Goal: Task Accomplishment & Management: Manage account settings

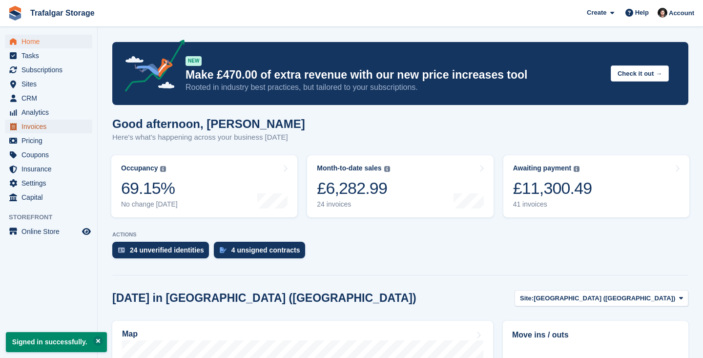
click at [57, 126] on span "Invoices" at bounding box center [50, 127] width 59 height 14
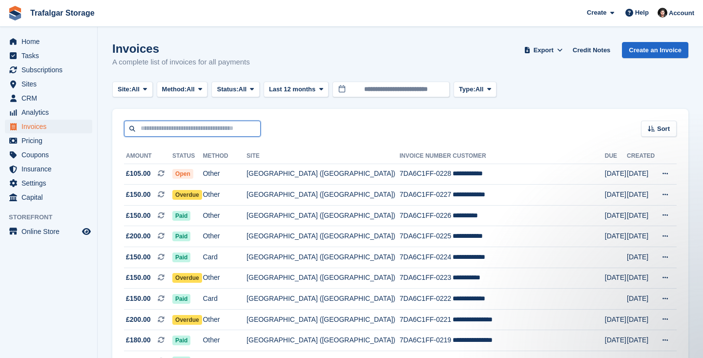
click at [163, 131] on input "text" at bounding box center [192, 129] width 137 height 16
type input "******"
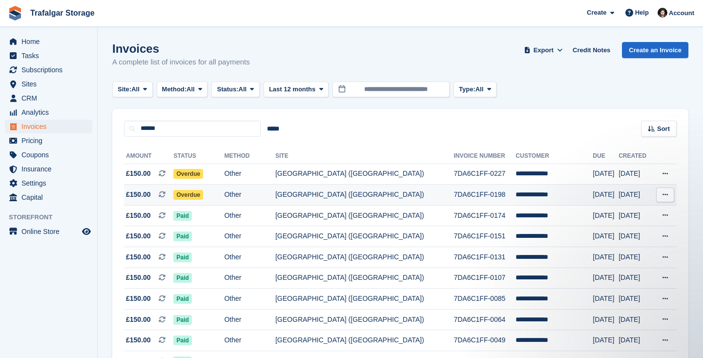
click at [203, 198] on span "Overdue" at bounding box center [188, 195] width 30 height 10
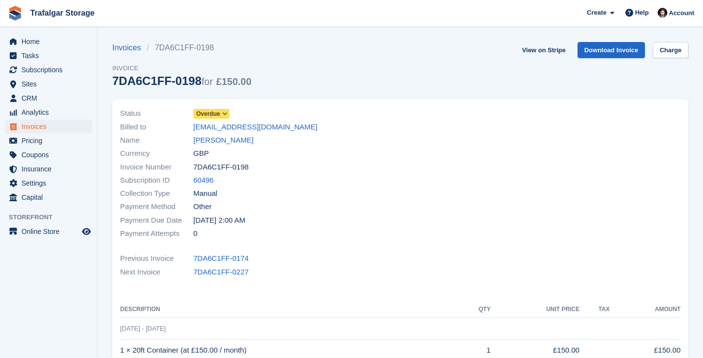
click at [212, 115] on span "Overdue" at bounding box center [208, 113] width 24 height 9
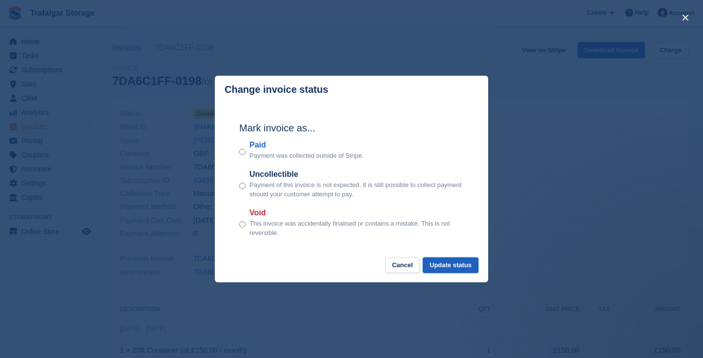
click at [456, 261] on button "Update status" at bounding box center [451, 265] width 56 height 16
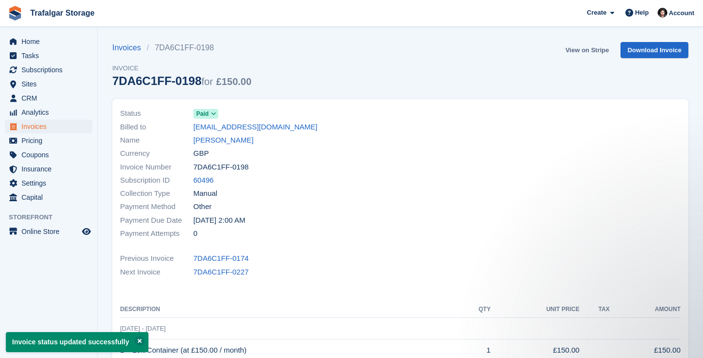
click at [585, 53] on link "View on Stripe" at bounding box center [586, 50] width 51 height 16
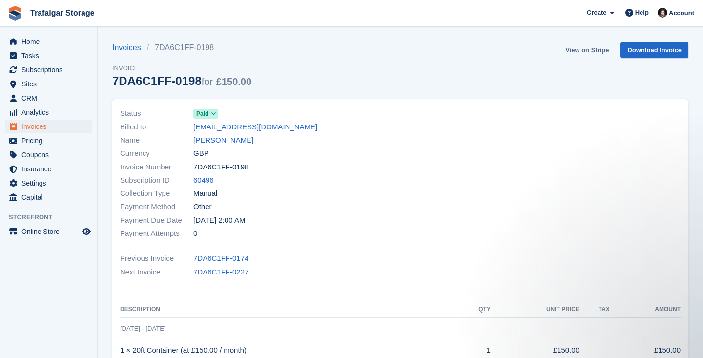
click at [583, 55] on link "View on Stripe" at bounding box center [586, 50] width 51 height 16
click at [54, 126] on span "Invoices" at bounding box center [50, 127] width 59 height 14
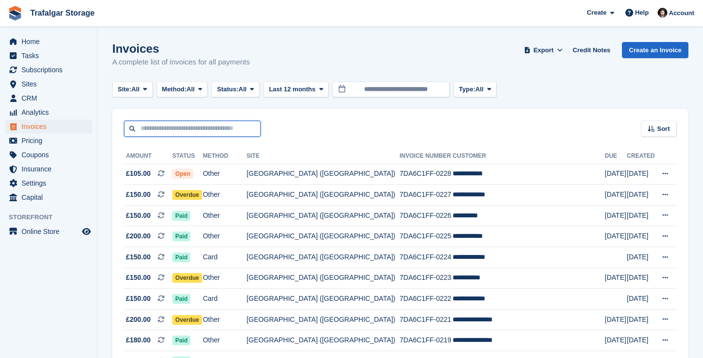
click at [194, 132] on input "text" at bounding box center [192, 129] width 137 height 16
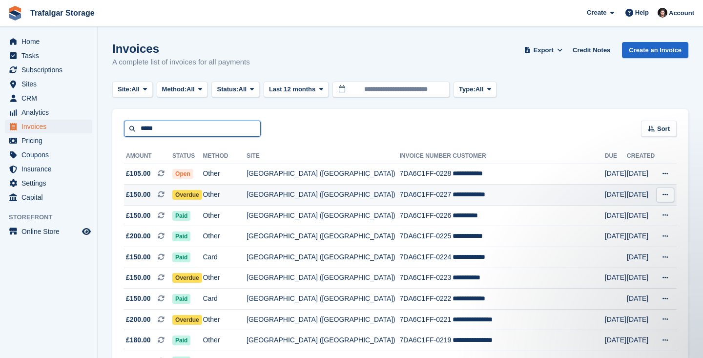
type input "*****"
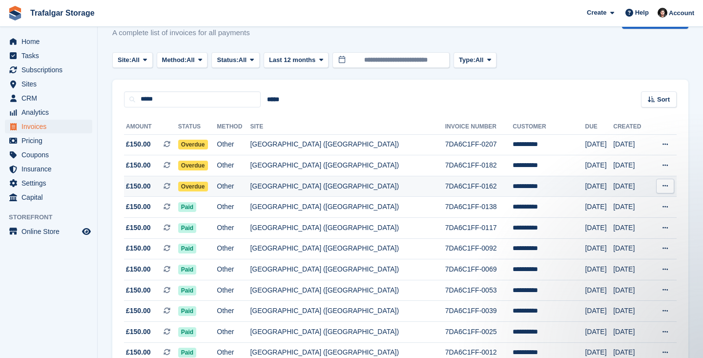
click at [202, 187] on span "Overdue" at bounding box center [193, 187] width 30 height 10
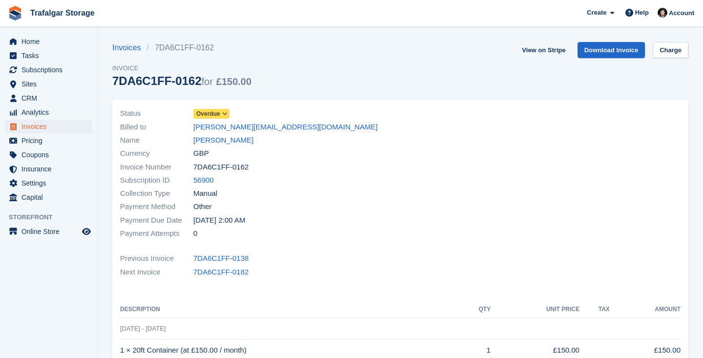
click at [218, 115] on span "Overdue" at bounding box center [208, 113] width 24 height 9
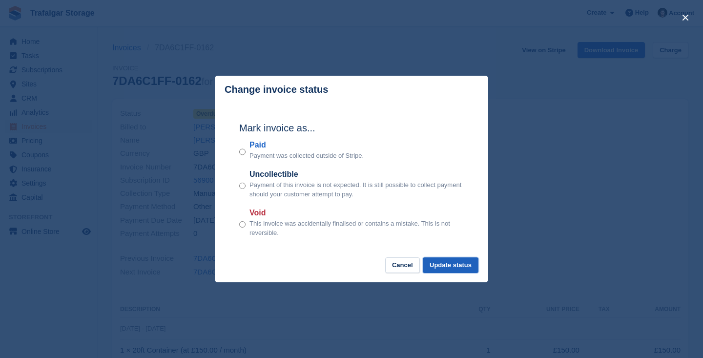
click at [447, 268] on button "Update status" at bounding box center [451, 265] width 56 height 16
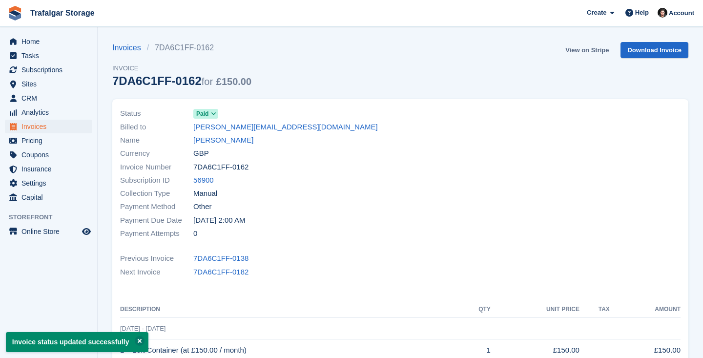
click at [584, 49] on link "View on Stripe" at bounding box center [586, 50] width 51 height 16
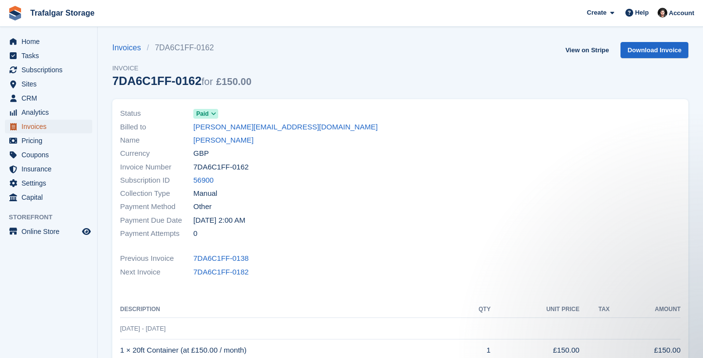
click at [53, 127] on span "Invoices" at bounding box center [50, 127] width 59 height 14
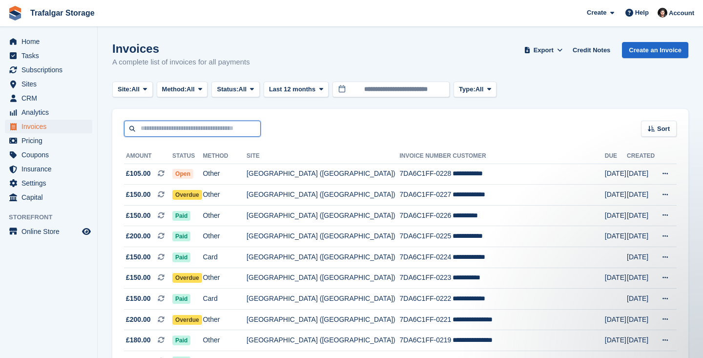
click at [198, 130] on input "text" at bounding box center [192, 129] width 137 height 16
type input "*********"
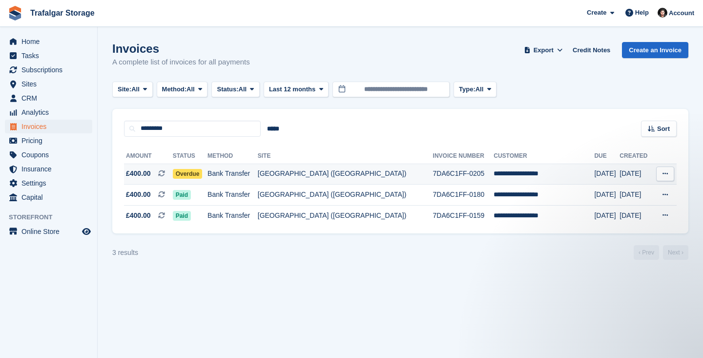
click at [337, 176] on td "[GEOGRAPHIC_DATA] ([GEOGRAPHIC_DATA])" at bounding box center [345, 173] width 175 height 21
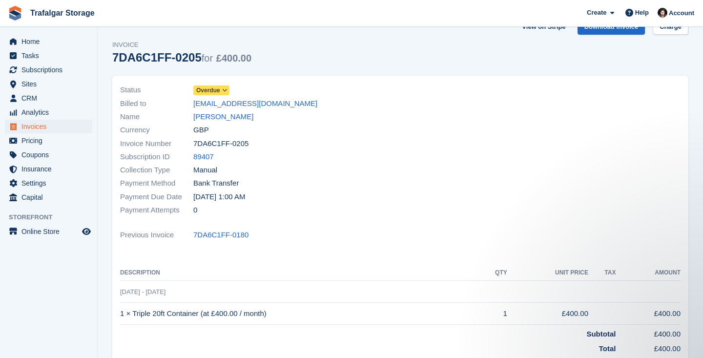
scroll to position [20, 0]
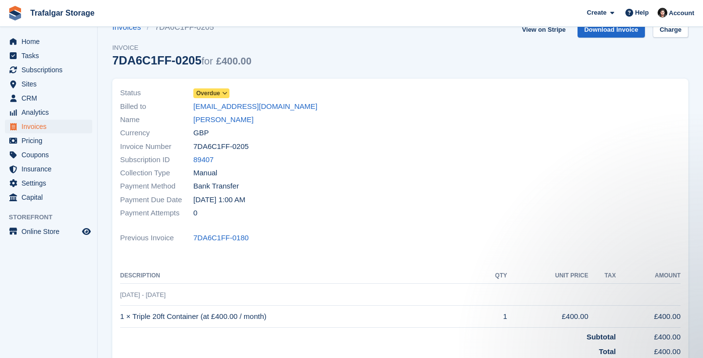
click at [218, 90] on span "Overdue" at bounding box center [208, 93] width 24 height 9
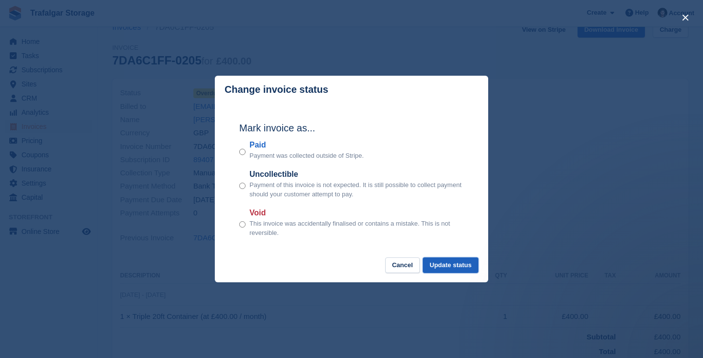
click at [450, 265] on button "Update status" at bounding box center [451, 265] width 56 height 16
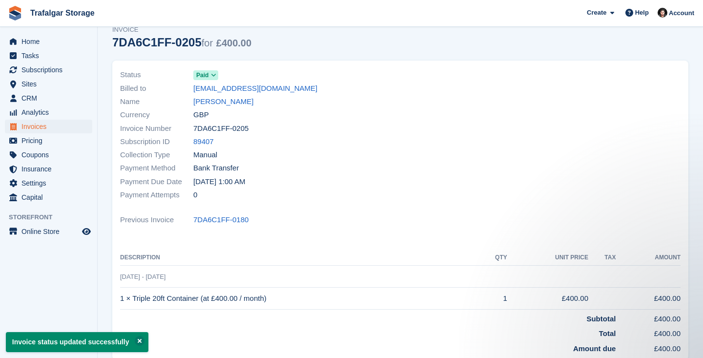
scroll to position [0, 0]
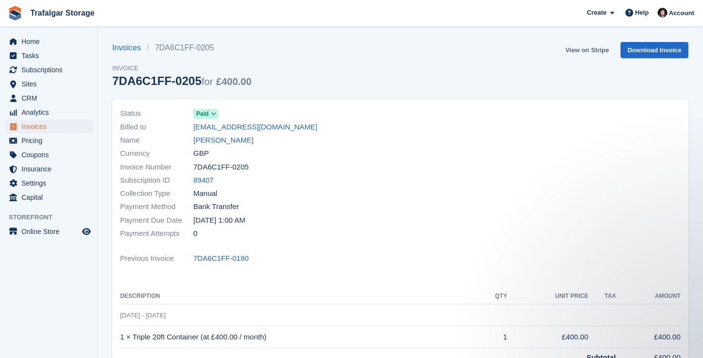
click at [584, 49] on link "View on Stripe" at bounding box center [586, 50] width 51 height 16
click at [374, 157] on div "Currency GBP" at bounding box center [257, 153] width 274 height 13
click at [37, 128] on span "Invoices" at bounding box center [50, 127] width 59 height 14
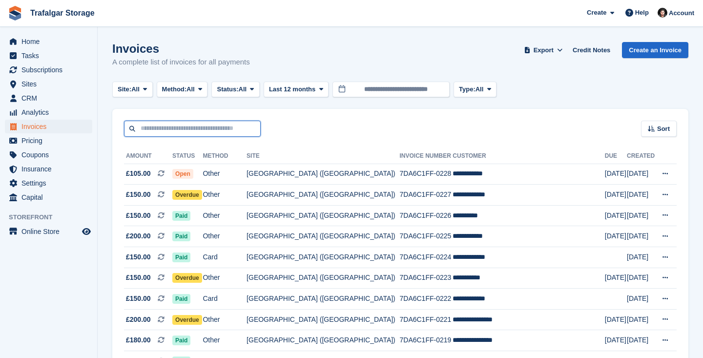
click at [204, 127] on input "text" at bounding box center [192, 129] width 137 height 16
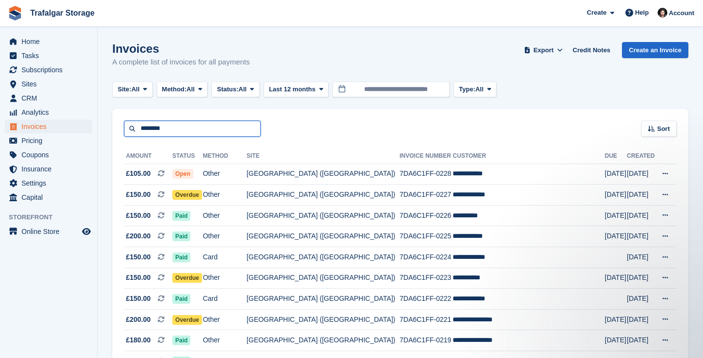
type input "********"
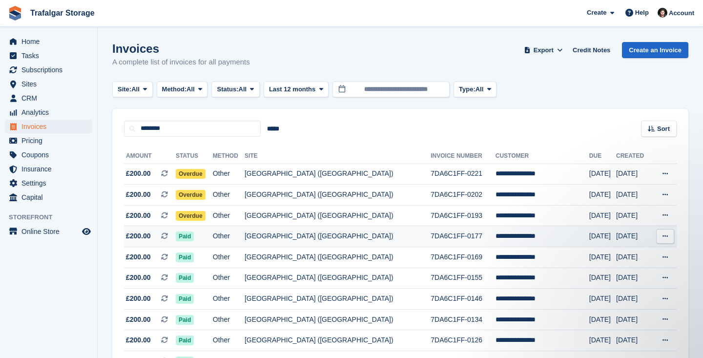
click at [358, 235] on td "[GEOGRAPHIC_DATA] ([GEOGRAPHIC_DATA])" at bounding box center [337, 236] width 186 height 21
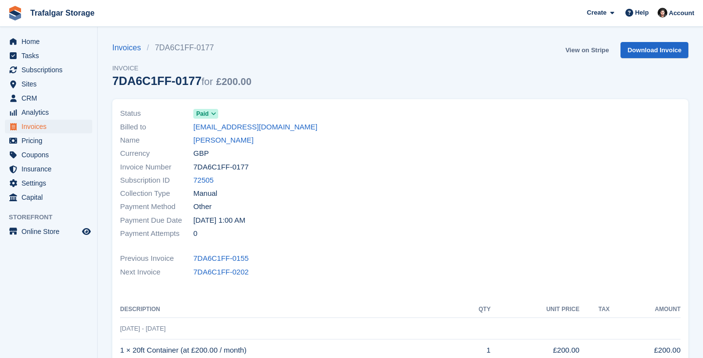
click at [591, 47] on link "View on Stripe" at bounding box center [586, 50] width 51 height 16
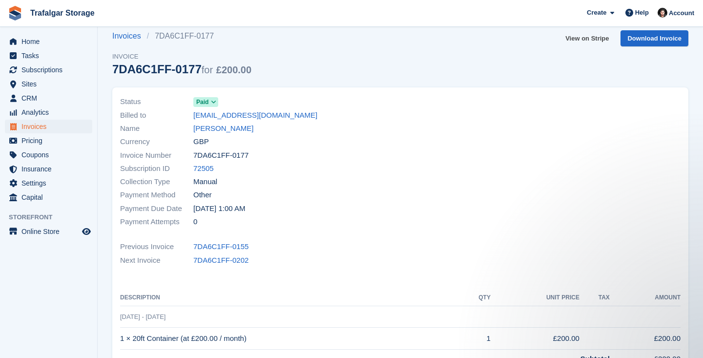
scroll to position [21, 0]
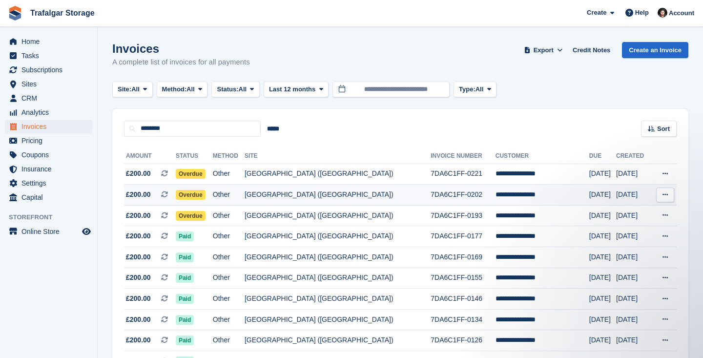
click at [205, 194] on span "Overdue" at bounding box center [191, 195] width 30 height 10
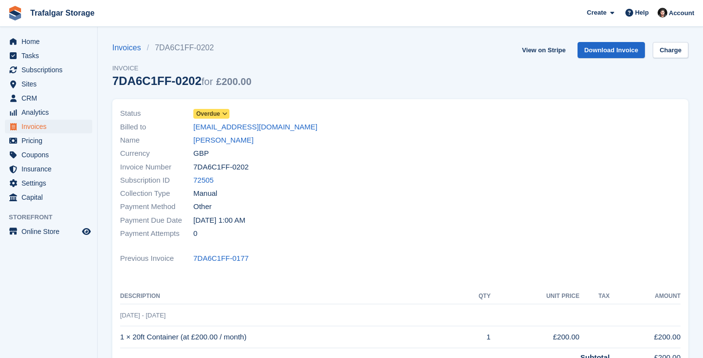
click at [202, 113] on span "Overdue" at bounding box center [208, 113] width 24 height 9
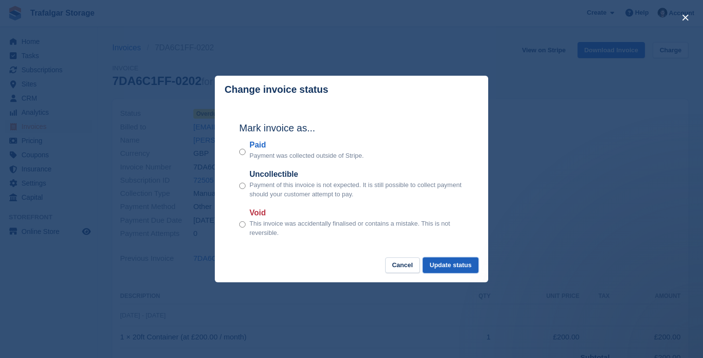
click at [460, 268] on button "Update status" at bounding box center [451, 265] width 56 height 16
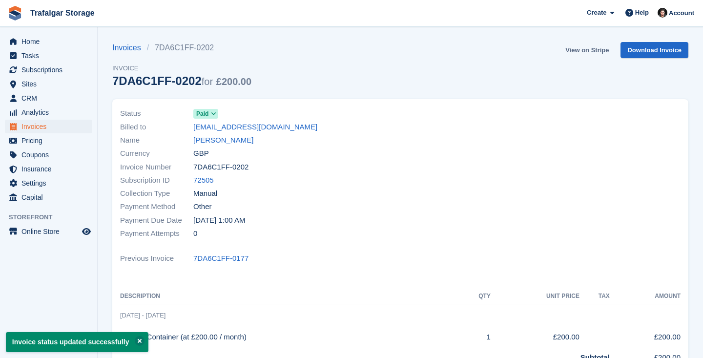
click at [592, 49] on link "View on Stripe" at bounding box center [586, 50] width 51 height 16
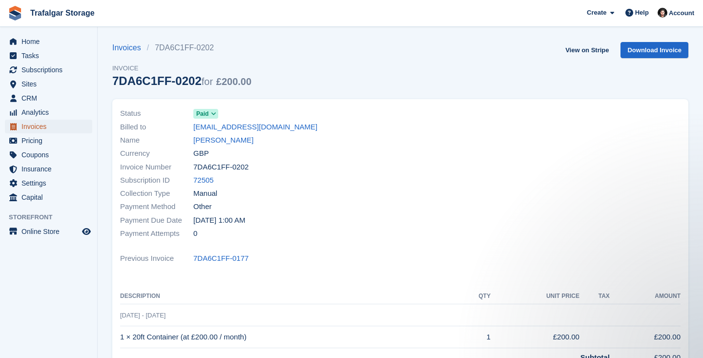
click at [52, 126] on span "Invoices" at bounding box center [50, 127] width 59 height 14
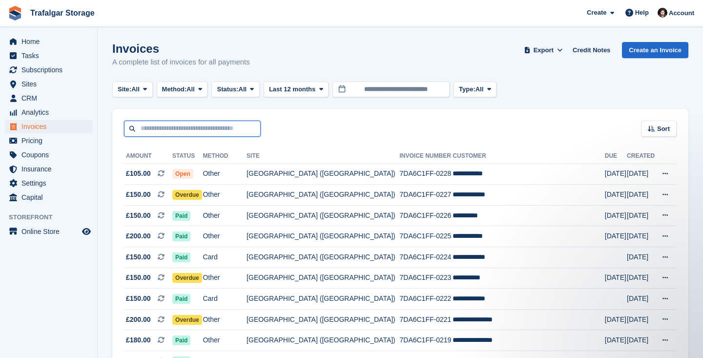
click at [193, 128] on input "text" at bounding box center [192, 129] width 137 height 16
type input "*****"
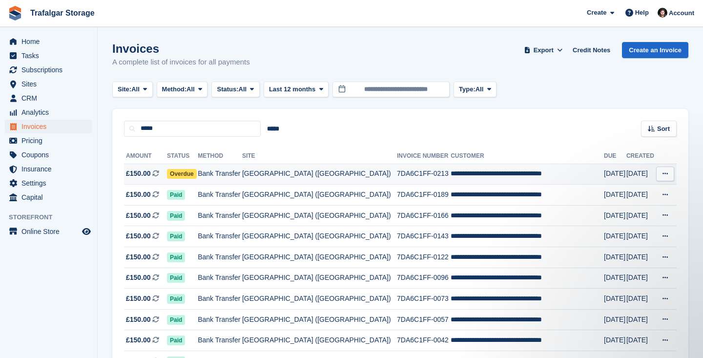
click at [359, 173] on td "[GEOGRAPHIC_DATA] ([GEOGRAPHIC_DATA])" at bounding box center [319, 173] width 155 height 21
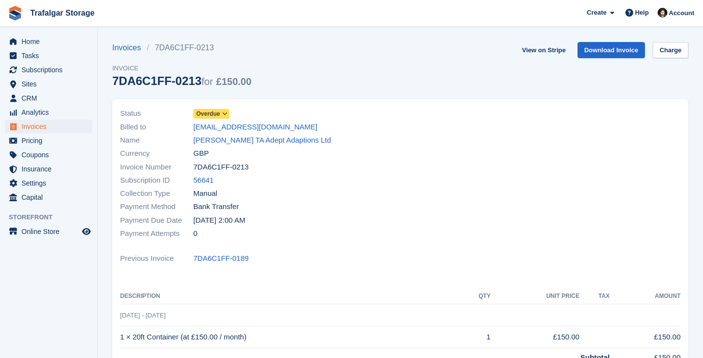
click at [226, 115] on icon at bounding box center [224, 114] width 5 height 6
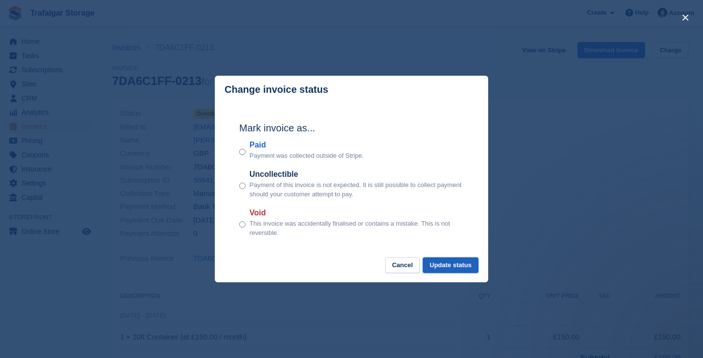
click at [462, 266] on button "Update status" at bounding box center [451, 265] width 56 height 16
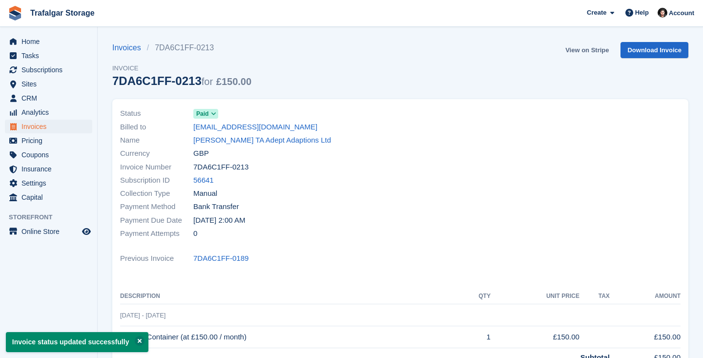
click at [588, 51] on link "View on Stripe" at bounding box center [586, 50] width 51 height 16
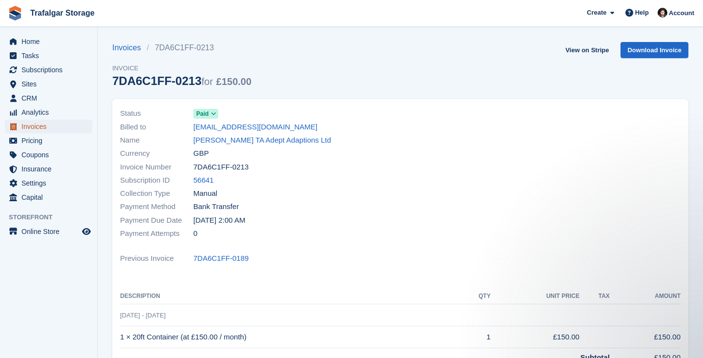
click at [41, 127] on span "Invoices" at bounding box center [50, 127] width 59 height 14
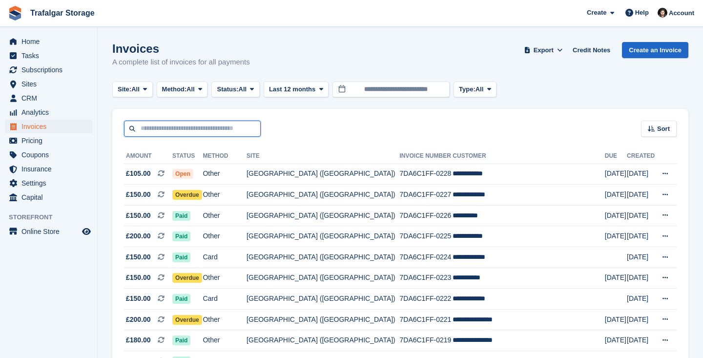
click at [200, 130] on input "text" at bounding box center [192, 129] width 137 height 16
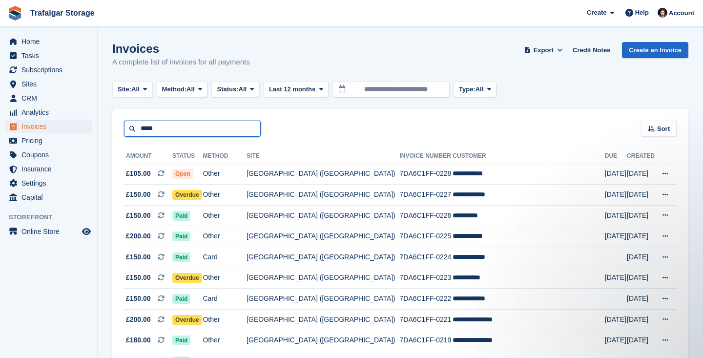
type input "*****"
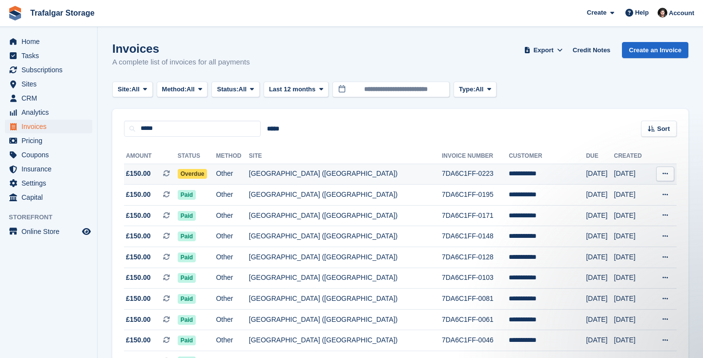
click at [316, 175] on td "[GEOGRAPHIC_DATA] ([GEOGRAPHIC_DATA])" at bounding box center [345, 173] width 193 height 21
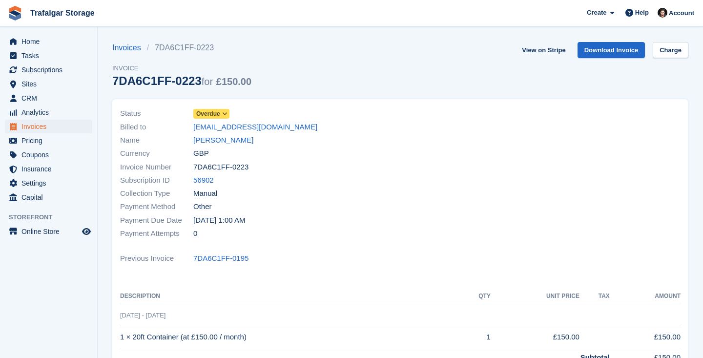
click at [205, 112] on span "Overdue" at bounding box center [208, 113] width 24 height 9
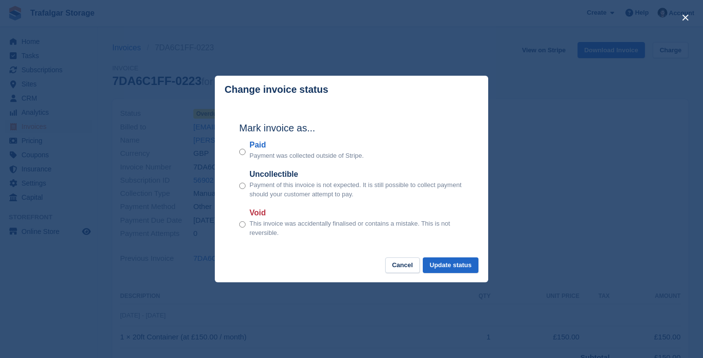
click at [458, 273] on footer "Cancel Update status" at bounding box center [351, 269] width 273 height 25
click at [454, 265] on button "Update status" at bounding box center [451, 265] width 56 height 16
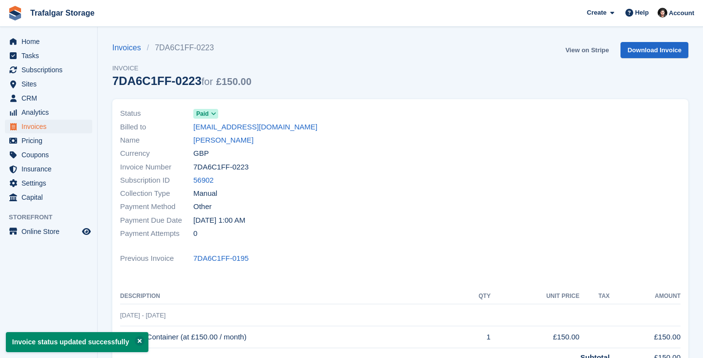
click at [585, 50] on link "View on Stripe" at bounding box center [586, 50] width 51 height 16
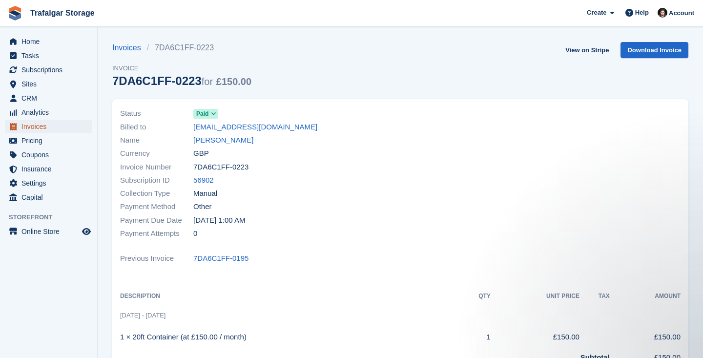
click at [41, 127] on span "Invoices" at bounding box center [50, 127] width 59 height 14
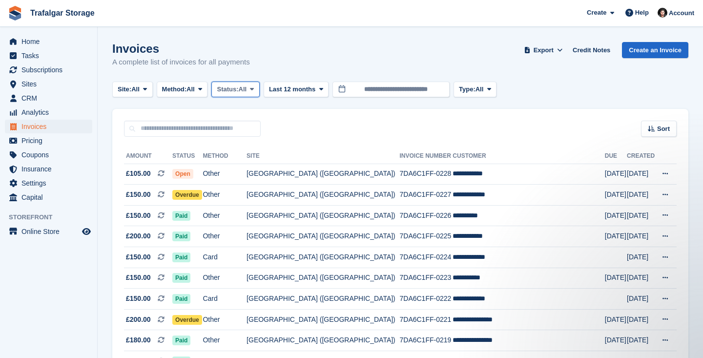
click at [259, 87] on button "Status: All" at bounding box center [235, 89] width 48 height 16
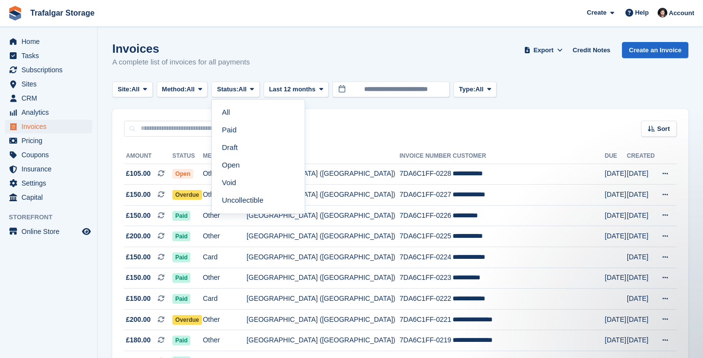
click at [381, 62] on div "Invoices A complete list of invoices for all payments Export Export Invoices Ex…" at bounding box center [400, 61] width 576 height 38
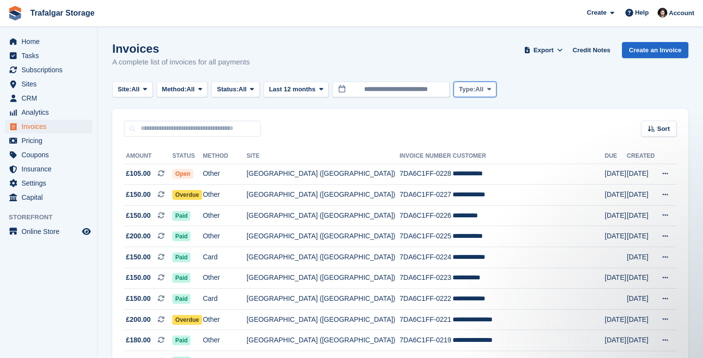
click at [475, 87] on span "Type:" at bounding box center [467, 89] width 17 height 10
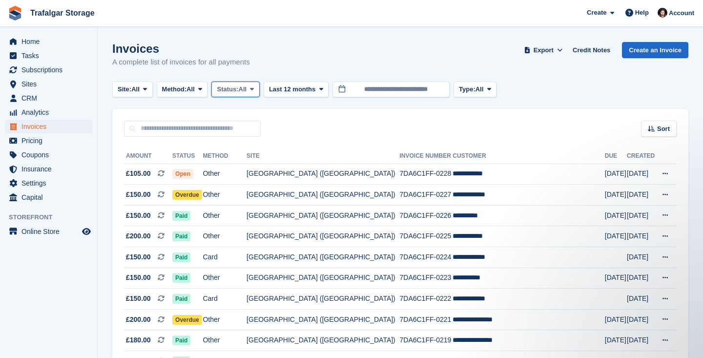
click at [232, 96] on button "Status: All" at bounding box center [235, 89] width 48 height 16
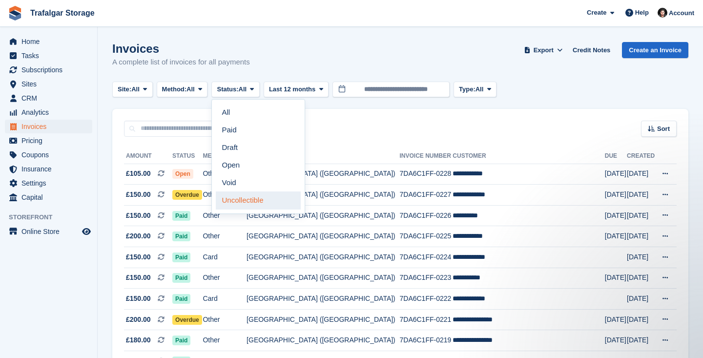
click at [245, 205] on link "Uncollectible" at bounding box center [258, 200] width 85 height 18
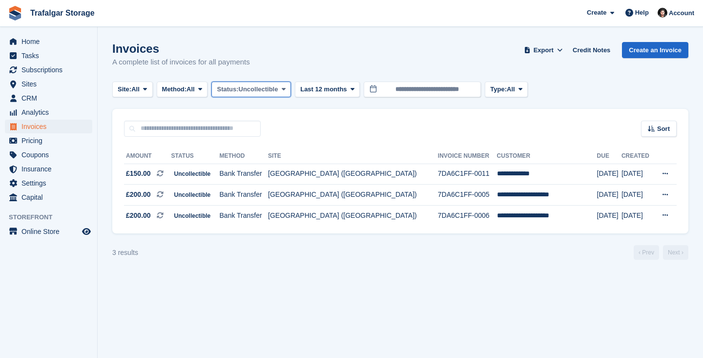
click at [263, 90] on span "Uncollectible" at bounding box center [259, 89] width 40 height 10
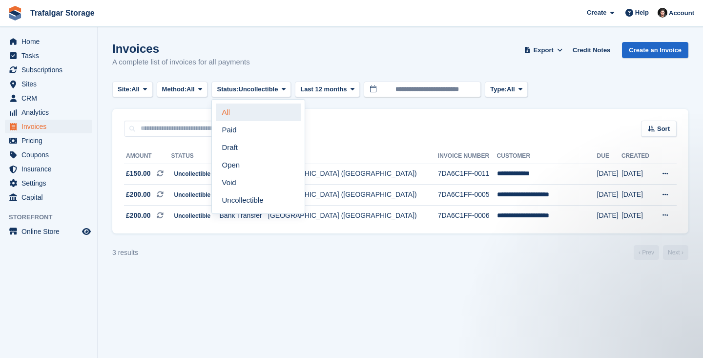
click at [263, 111] on link "All" at bounding box center [258, 112] width 85 height 18
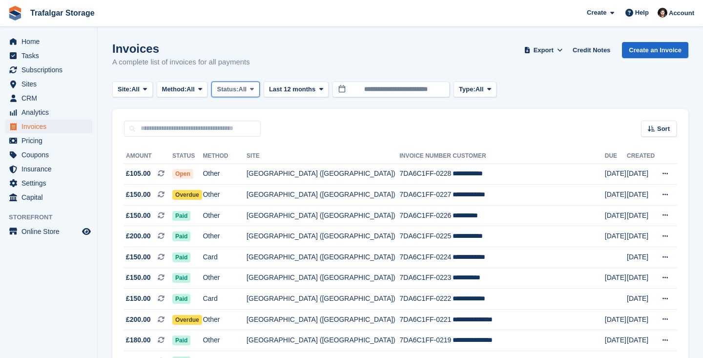
click at [256, 87] on span at bounding box center [252, 89] width 8 height 8
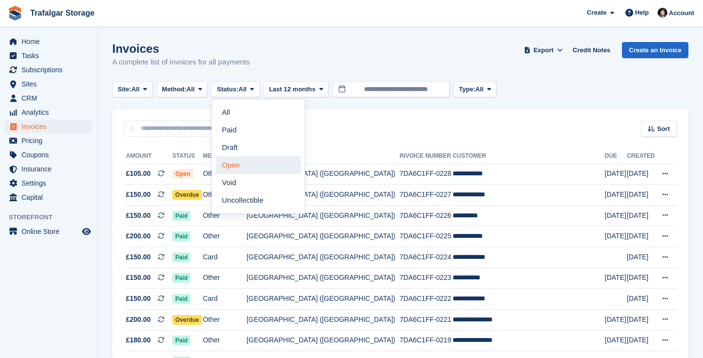
click at [251, 163] on link "Open" at bounding box center [258, 165] width 85 height 18
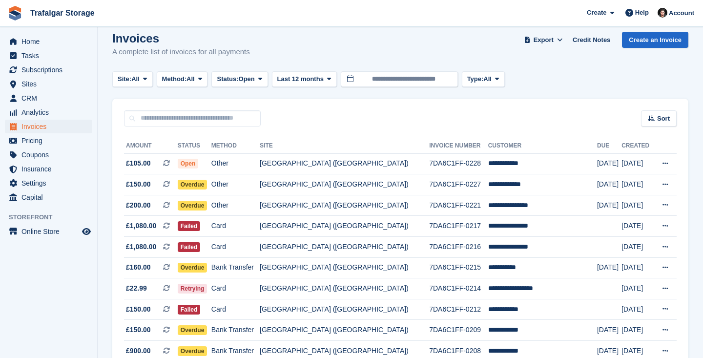
scroll to position [4, 0]
